Goal: Task Accomplishment & Management: Use online tool/utility

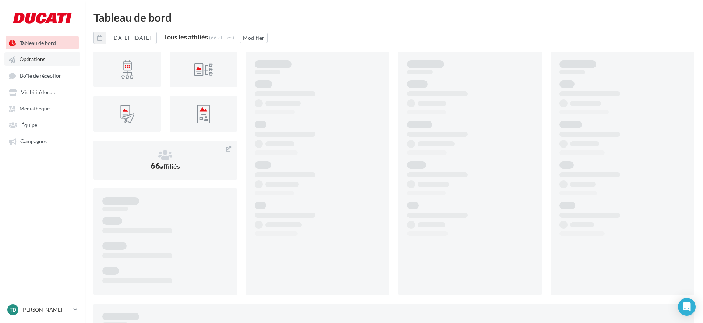
click at [28, 61] on span "Opérations" at bounding box center [33, 59] width 26 height 6
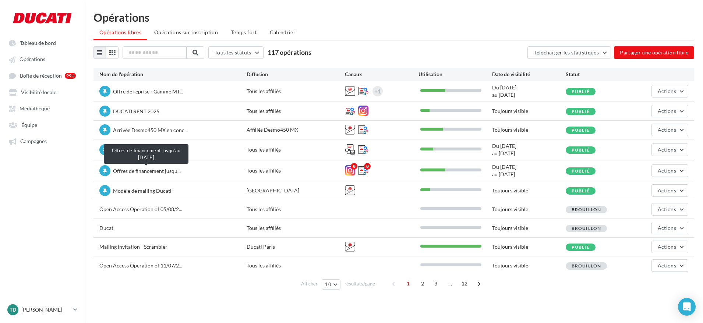
click at [146, 172] on span "Offres de financement jusqu..." at bounding box center [147, 171] width 68 height 6
click at [667, 173] on span "Actions" at bounding box center [667, 170] width 18 height 6
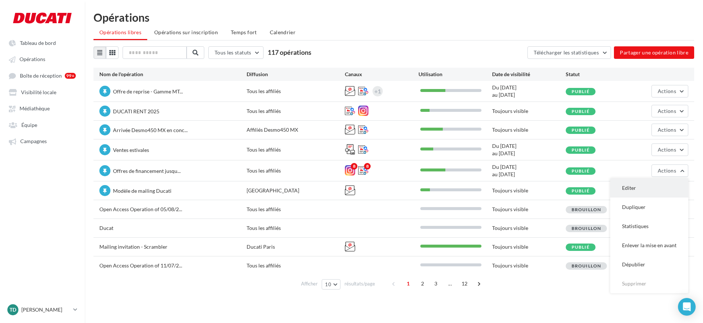
click at [637, 193] on button "Editer" at bounding box center [649, 188] width 78 height 19
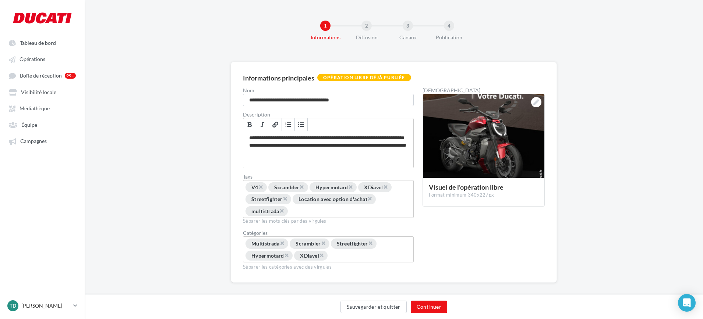
click at [369, 35] on div "Diffusion" at bounding box center [366, 37] width 47 height 7
click at [425, 309] on button "Continuer" at bounding box center [429, 307] width 36 height 13
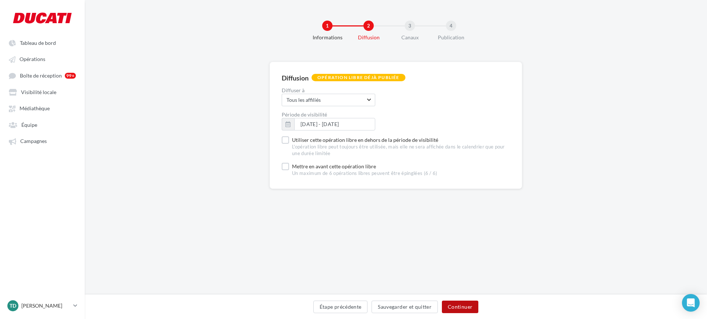
click at [456, 308] on button "Continuer" at bounding box center [460, 307] width 36 height 13
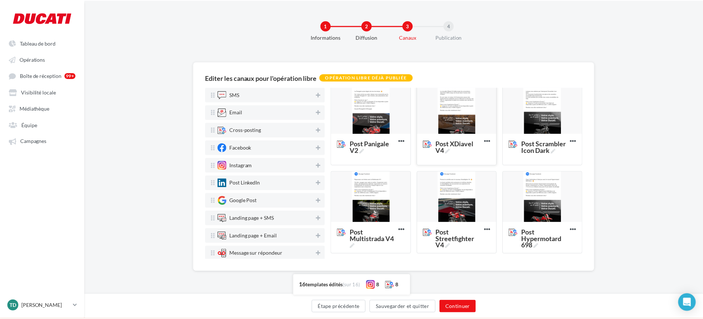
scroll to position [110, 0]
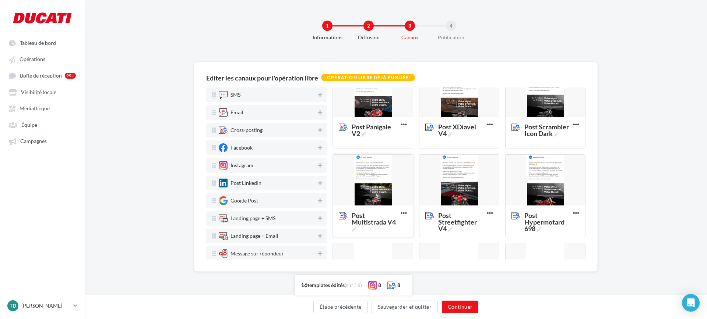
click at [378, 191] on div at bounding box center [373, 181] width 80 height 52
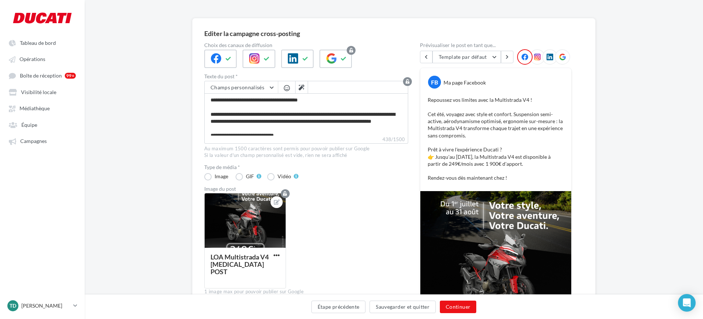
scroll to position [0, 0]
